Goal: Task Accomplishment & Management: Complete application form

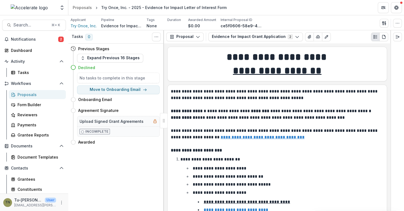
scroll to position [2856, 0]
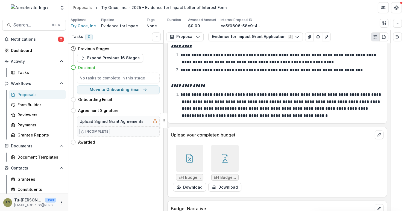
click at [104, 158] on div "Tasks 0 Show Cancelled Tasks Previous Stages Expand Previous 16 Stages Declined…" at bounding box center [116, 120] width 96 height 181
click at [41, 38] on span "Notifications" at bounding box center [34, 39] width 47 height 5
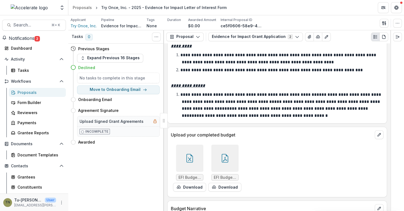
click at [127, 161] on div "Tasks 0 Show Cancelled Tasks Previous Stages Expand Previous 16 Stages Declined…" at bounding box center [116, 120] width 96 height 181
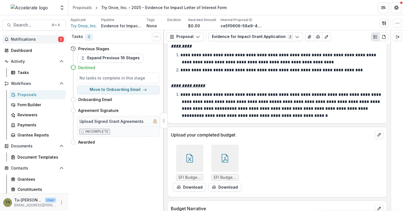
click at [24, 42] on button "Notifications 2" at bounding box center [34, 39] width 64 height 9
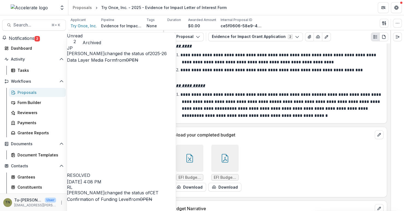
click at [33, 38] on span "Notifications" at bounding box center [22, 37] width 26 height 5
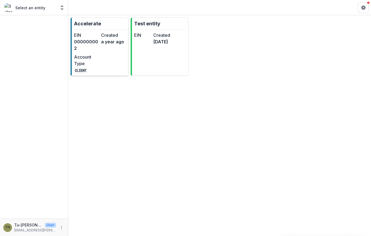
click at [97, 64] on dt "Account Type" at bounding box center [86, 60] width 25 height 13
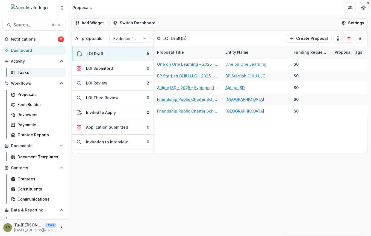
click at [39, 75] on link "Tasks" at bounding box center [37, 72] width 57 height 9
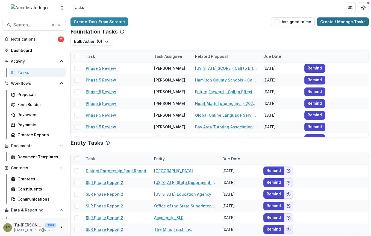
click at [343, 23] on link "Create / Manage Tasks" at bounding box center [343, 21] width 52 height 9
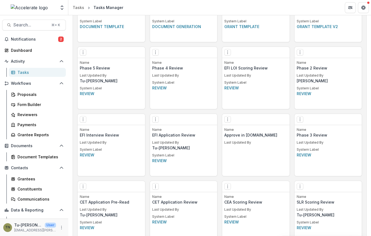
scroll to position [582, 0]
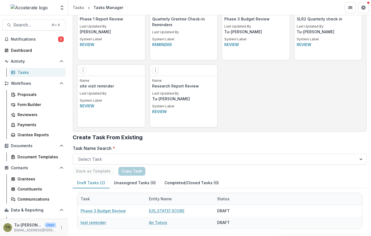
click at [185, 77] on div "Edit Make a Copy Create Task From Template Delete Task Name Research Report Rev…" at bounding box center [184, 96] width 68 height 63
click at [154, 70] on icon "Options" at bounding box center [155, 70] width 4 height 4
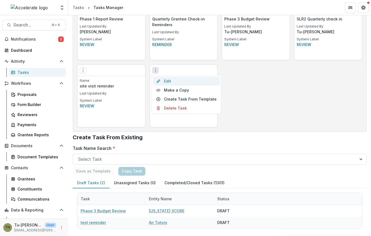
click at [163, 80] on link "Edit" at bounding box center [186, 81] width 67 height 9
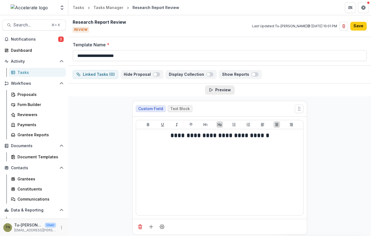
click at [221, 88] on button "Preview" at bounding box center [219, 90] width 29 height 9
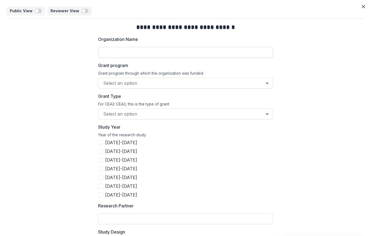
click at [110, 52] on input "Organization Name" at bounding box center [185, 52] width 175 height 11
click at [140, 82] on div at bounding box center [180, 83] width 155 height 8
click at [125, 70] on div "Grant program Grant program through which the organization was funded Select an…" at bounding box center [185, 75] width 175 height 26
click at [130, 83] on div at bounding box center [180, 83] width 155 height 8
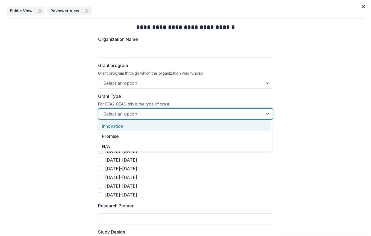
click at [146, 115] on div at bounding box center [180, 114] width 155 height 8
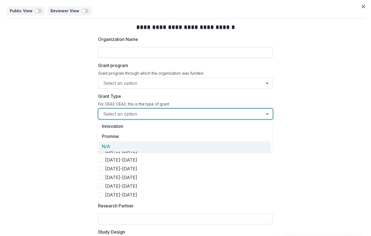
click at [179, 161] on label "[DATE]-[DATE]" at bounding box center [185, 160] width 175 height 7
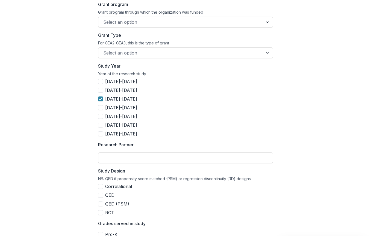
scroll to position [63, 0]
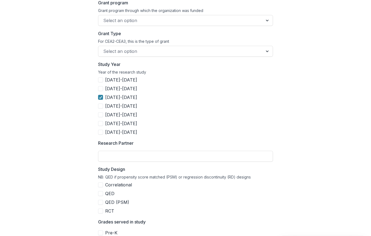
click at [100, 94] on label "[DATE]-[DATE]" at bounding box center [185, 97] width 175 height 7
click at [100, 106] on span at bounding box center [100, 106] width 5 height 5
click at [99, 97] on span at bounding box center [100, 97] width 5 height 5
click at [100, 105] on icon at bounding box center [100, 106] width 3 height 3
click at [100, 97] on polyline at bounding box center [100, 97] width 2 height 2
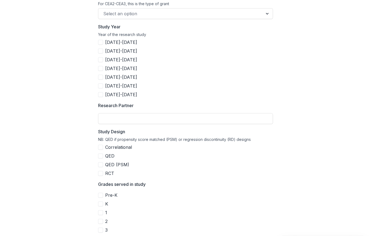
scroll to position [113, 0]
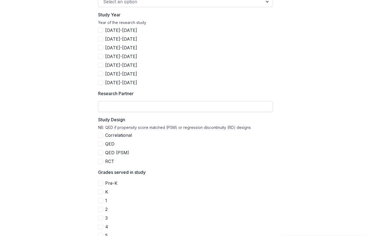
click at [191, 104] on input "Research Partner" at bounding box center [185, 106] width 175 height 11
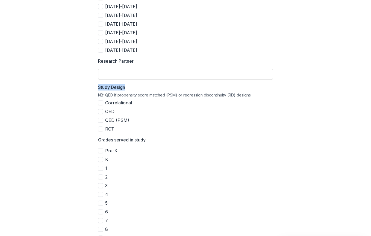
drag, startPoint x: 96, startPoint y: 87, endPoint x: 130, endPoint y: 87, distance: 33.6
click at [134, 105] on label "Correlational" at bounding box center [185, 103] width 175 height 7
click at [134, 104] on label "Correlational" at bounding box center [185, 103] width 175 height 7
drag, startPoint x: 106, startPoint y: 119, endPoint x: 134, endPoint y: 119, distance: 28.4
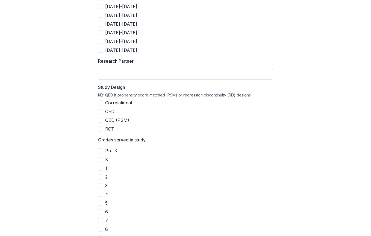
click at [134, 119] on label "QED (PSM)" at bounding box center [185, 120] width 175 height 7
click at [99, 120] on polyline at bounding box center [100, 120] width 2 height 2
click at [99, 110] on span at bounding box center [100, 111] width 5 height 5
click at [106, 111] on span "QED" at bounding box center [109, 111] width 9 height 7
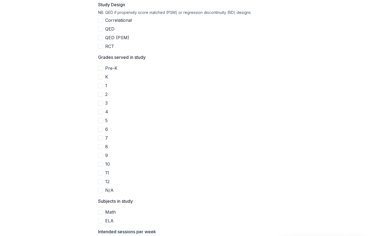
scroll to position [230, 0]
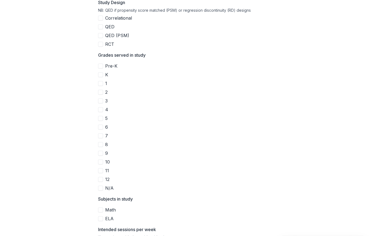
click at [101, 67] on span at bounding box center [100, 66] width 5 height 5
click at [101, 83] on span at bounding box center [100, 83] width 5 height 5
click at [101, 99] on span at bounding box center [100, 101] width 5 height 5
click at [99, 66] on icon at bounding box center [100, 66] width 3 height 3
click at [100, 82] on polyline at bounding box center [100, 83] width 2 height 2
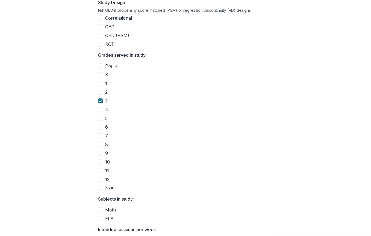
click at [99, 100] on icon at bounding box center [100, 101] width 3 height 3
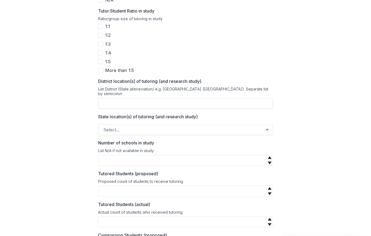
scroll to position [799, 0]
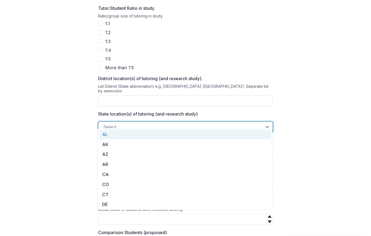
click at [222, 123] on div at bounding box center [180, 127] width 155 height 8
click at [286, 121] on div "**********" at bounding box center [186, 14] width 358 height 1588
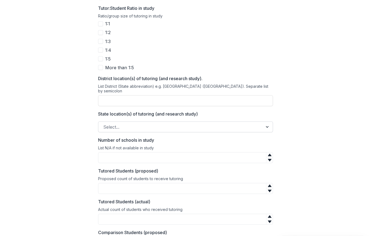
click at [251, 123] on div at bounding box center [180, 127] width 155 height 8
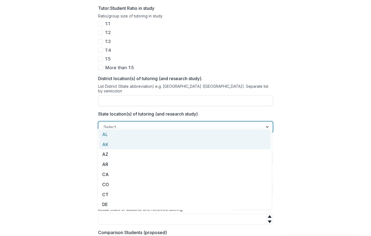
click at [229, 142] on div "AK" at bounding box center [185, 145] width 172 height 10
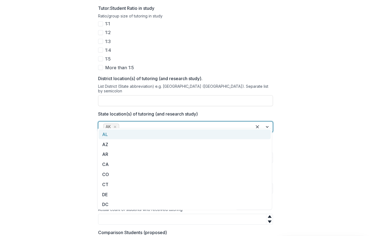
click at [230, 123] on div at bounding box center [183, 127] width 127 height 8
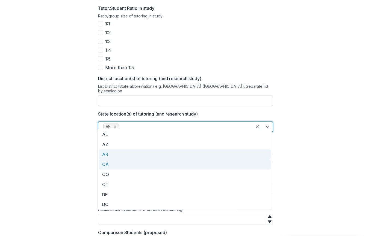
click at [219, 164] on div "CA" at bounding box center [185, 165] width 172 height 10
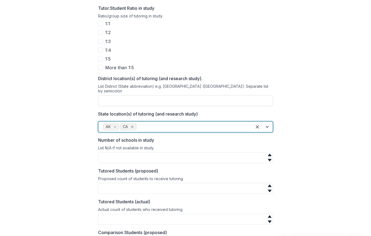
click at [130, 125] on icon "Remove CA" at bounding box center [132, 127] width 4 height 4
click at [113, 125] on icon "Remove AK" at bounding box center [115, 127] width 4 height 4
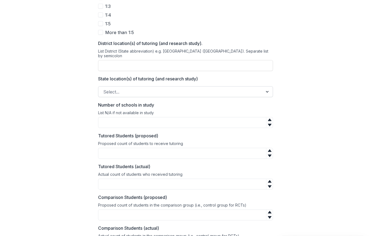
click at [216, 132] on div "Tutored Students (proposed) Proposed count of students to receive tutoring" at bounding box center [185, 145] width 175 height 26
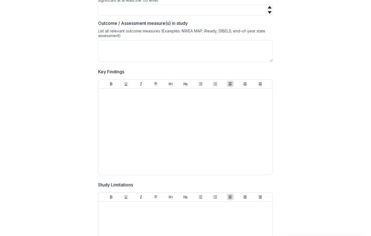
scroll to position [1182, 0]
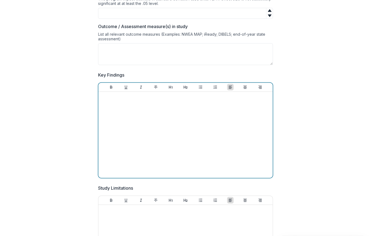
click at [137, 114] on div at bounding box center [185, 135] width 170 height 82
click at [200, 85] on icon "Bullet List" at bounding box center [200, 87] width 4 height 4
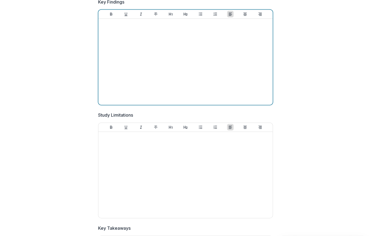
scroll to position [1263, 0]
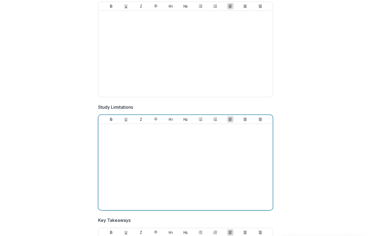
click at [184, 136] on div at bounding box center [185, 167] width 170 height 82
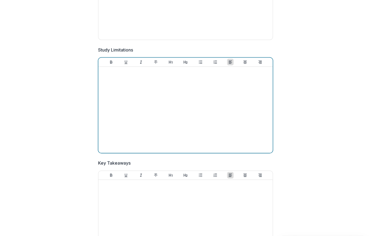
scroll to position [1368, 0]
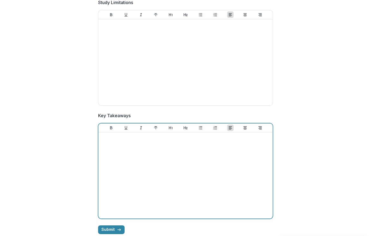
click at [181, 156] on div at bounding box center [185, 176] width 170 height 82
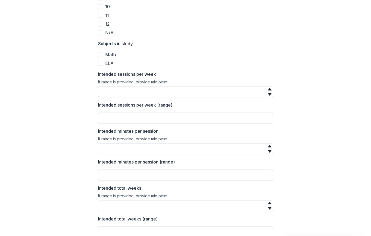
scroll to position [395, 0]
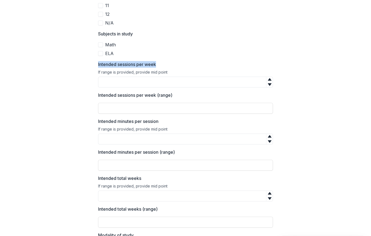
drag, startPoint x: 97, startPoint y: 63, endPoint x: 163, endPoint y: 66, distance: 66.7
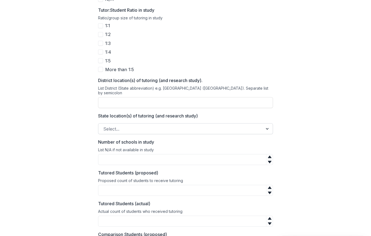
scroll to position [798, 0]
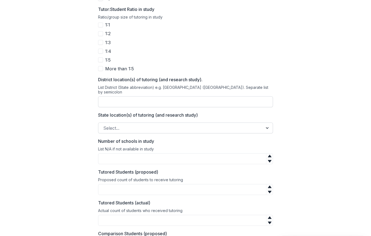
click at [115, 97] on input "District location(s) of tutoring (and research study)." at bounding box center [185, 101] width 175 height 11
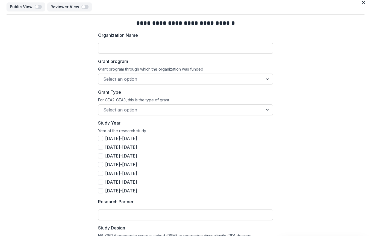
scroll to position [0, 0]
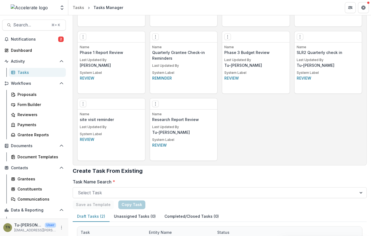
scroll to position [582, 0]
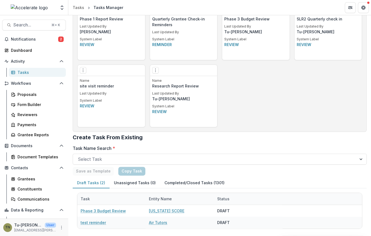
click at [154, 71] on icon "Options" at bounding box center [155, 70] width 4 height 4
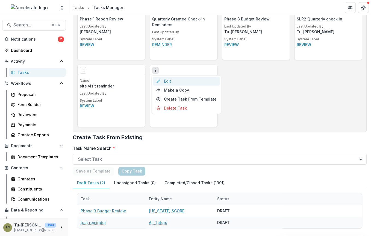
click at [165, 80] on link "Edit" at bounding box center [186, 81] width 67 height 9
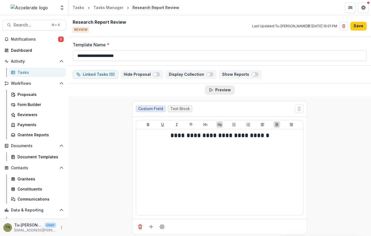
click at [219, 91] on button "Preview" at bounding box center [219, 90] width 29 height 9
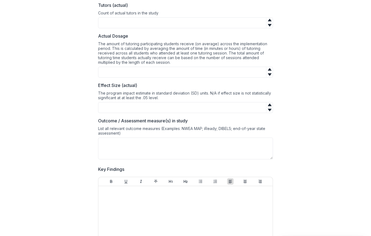
scroll to position [1074, 0]
